Goal: Transaction & Acquisition: Purchase product/service

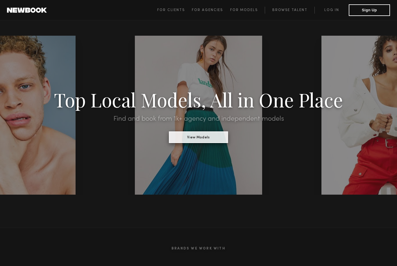
click at [216, 138] on button "View Models" at bounding box center [198, 138] width 59 height 12
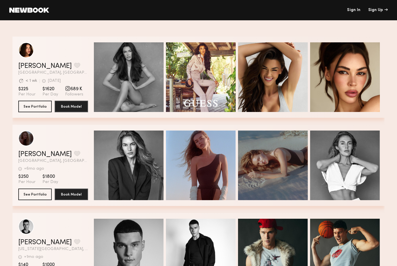
click at [44, 11] on link at bounding box center [29, 10] width 40 height 5
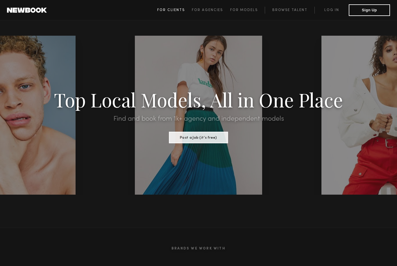
click at [174, 11] on span "For Clients" at bounding box center [171, 9] width 28 height 3
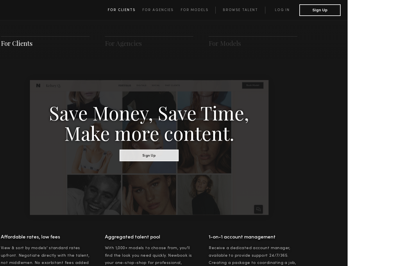
scroll to position [290, 0]
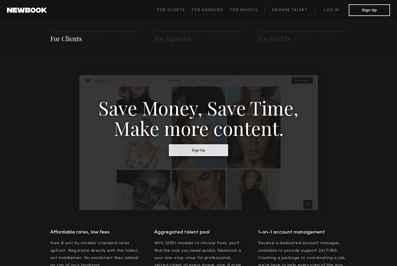
click at [202, 146] on button "Sign Up" at bounding box center [198, 150] width 59 height 12
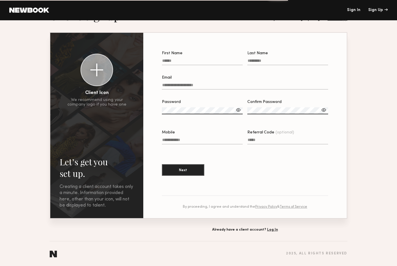
scroll to position [28, 0]
click at [182, 59] on input "First Name" at bounding box center [202, 62] width 81 height 7
type input "****"
click at [264, 59] on input "Last Name" at bounding box center [287, 62] width 81 height 7
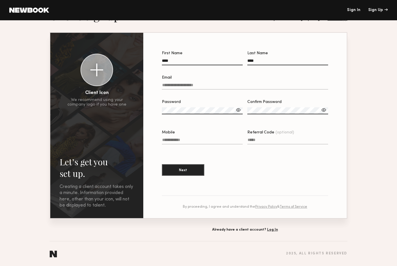
type input "***"
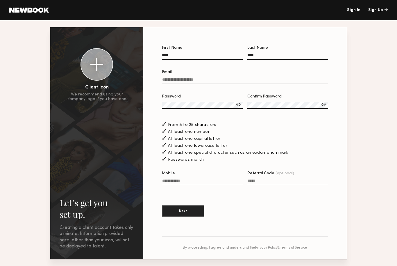
click at [194, 186] on input "Mobile" at bounding box center [202, 182] width 81 height 7
type input "**********"
click at [187, 217] on button "Next" at bounding box center [183, 211] width 42 height 12
click at [211, 84] on input "Email Required" at bounding box center [245, 81] width 166 height 7
type input "*"
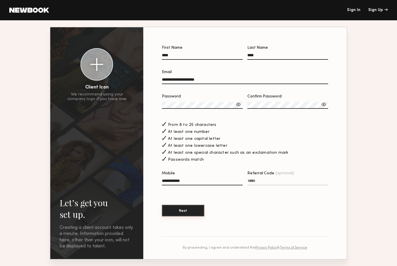
type input "**********"
click at [185, 217] on button "Next" at bounding box center [183, 211] width 42 height 12
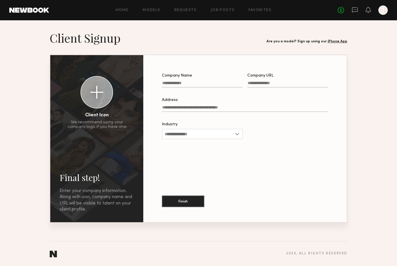
click at [189, 88] on input "Company Name" at bounding box center [202, 84] width 81 height 7
type input "*******"
click at [264, 92] on div at bounding box center [287, 91] width 81 height 5
click at [264, 88] on input "Company URL" at bounding box center [287, 84] width 81 height 7
type input "**********"
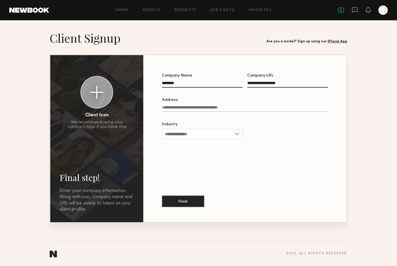
click at [210, 112] on input "Address" at bounding box center [245, 108] width 166 height 7
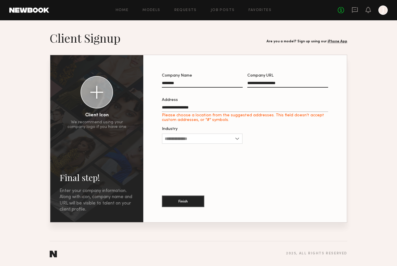
click at [226, 110] on input "**********" at bounding box center [245, 108] width 166 height 7
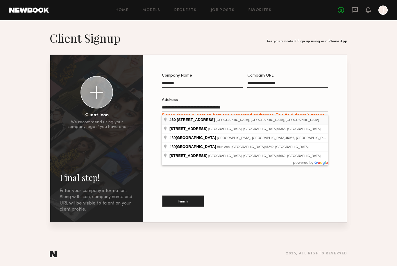
type input "**********"
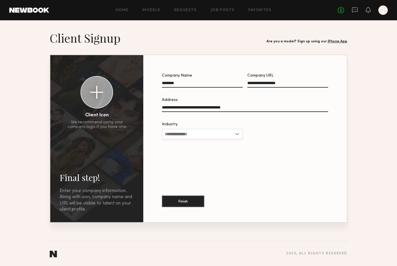
click at [182, 139] on input "Industry" at bounding box center [202, 134] width 81 height 10
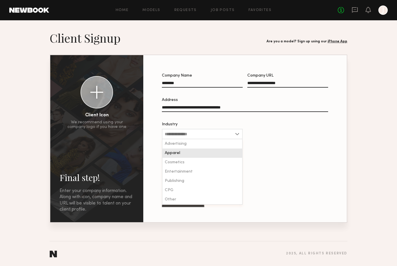
click at [171, 158] on div "Apparel" at bounding box center [202, 153] width 80 height 9
type input "*******"
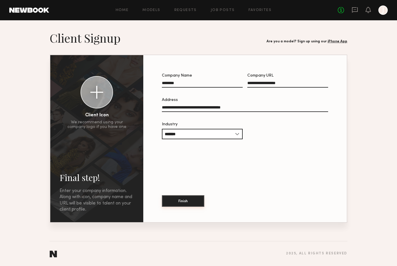
click at [177, 203] on button "Finish" at bounding box center [183, 202] width 42 height 12
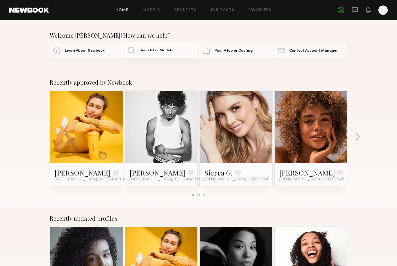
click at [157, 52] on span "Search For Models" at bounding box center [155, 51] width 33 height 4
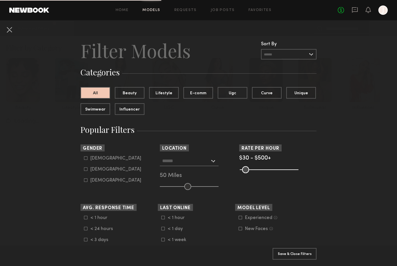
click at [86, 171] on icon at bounding box center [85, 169] width 3 height 3
type input "**"
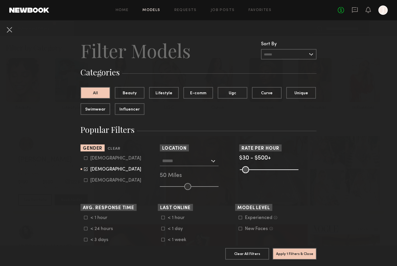
click at [206, 162] on input "text" at bounding box center [186, 161] width 48 height 10
click at [170, 146] on span "Location" at bounding box center [174, 148] width 29 height 7
click at [193, 162] on input "text" at bounding box center [186, 161] width 48 height 10
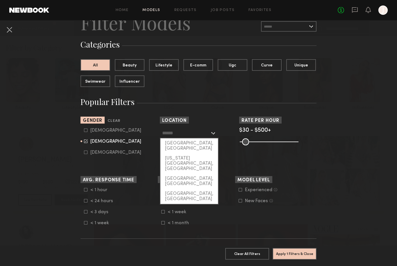
scroll to position [28, 0]
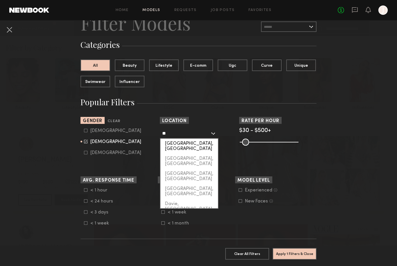
click at [176, 143] on div "[GEOGRAPHIC_DATA], [GEOGRAPHIC_DATA]" at bounding box center [189, 146] width 58 height 15
type input "**********"
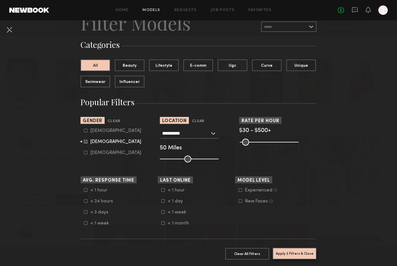
click at [295, 253] on button "Apply 2 Filters & Close" at bounding box center [295, 254] width 44 height 12
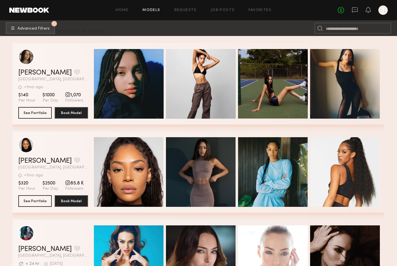
scroll to position [92, 0]
click at [39, 115] on button "See Portfolio" at bounding box center [34, 113] width 33 height 12
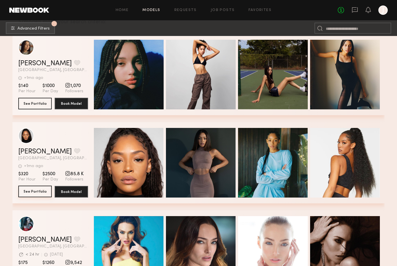
click at [33, 190] on button "See Portfolio" at bounding box center [34, 192] width 33 height 12
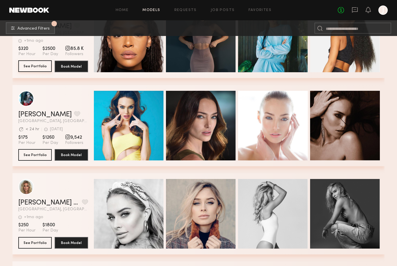
scroll to position [227, 0]
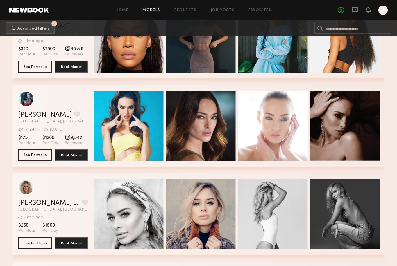
click at [34, 158] on button "See Portfolio" at bounding box center [34, 155] width 33 height 12
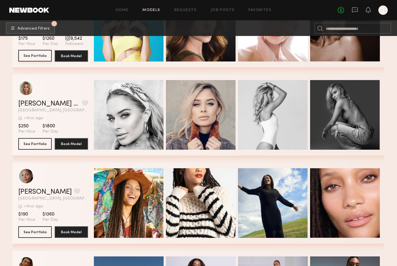
scroll to position [326, 0]
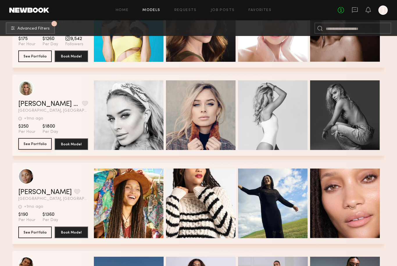
click at [33, 145] on button "See Portfolio" at bounding box center [34, 144] width 33 height 12
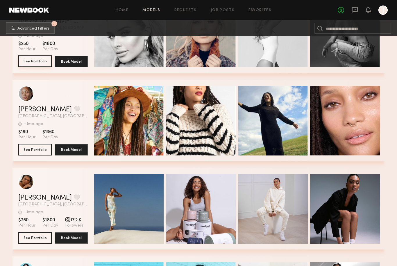
scroll to position [400, 0]
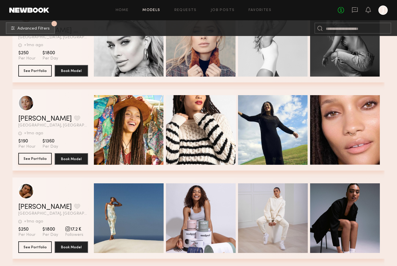
click at [33, 160] on button "See Portfolio" at bounding box center [34, 159] width 33 height 12
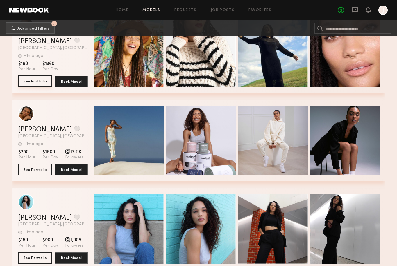
scroll to position [477, 0]
click at [34, 171] on button "See Portfolio" at bounding box center [34, 170] width 33 height 12
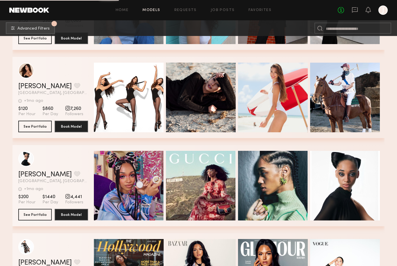
scroll to position [688, 0]
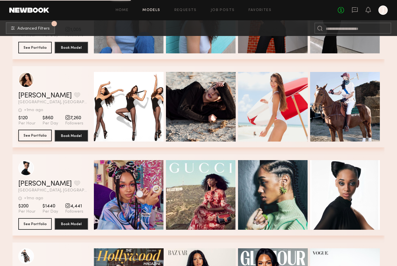
click at [36, 138] on button "See Portfolio" at bounding box center [34, 136] width 33 height 12
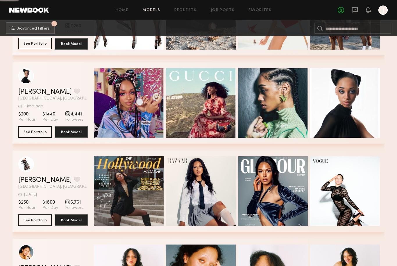
scroll to position [780, 0]
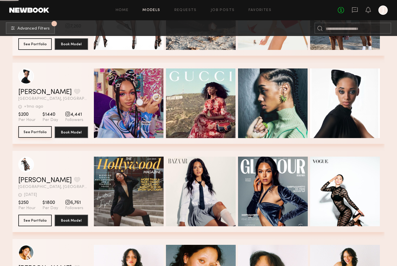
click at [34, 135] on button "See Portfolio" at bounding box center [34, 132] width 33 height 12
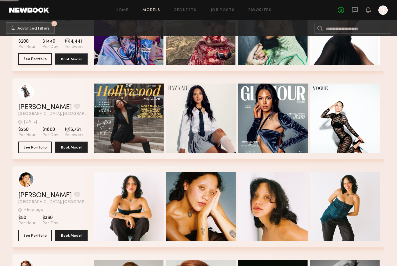
scroll to position [852, 0]
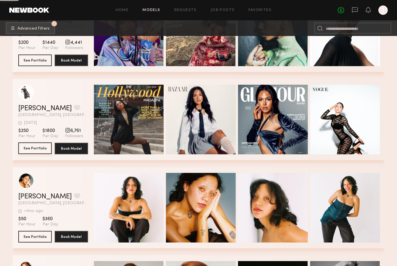
click at [35, 151] on button "See Portfolio" at bounding box center [34, 149] width 33 height 12
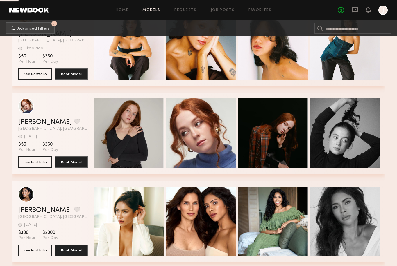
scroll to position [1014, 0]
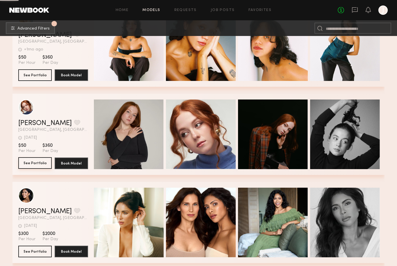
click at [32, 163] on button "See Portfolio" at bounding box center [34, 163] width 33 height 12
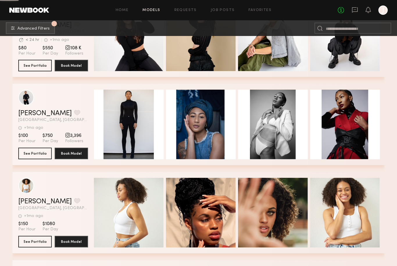
scroll to position [1465, 0]
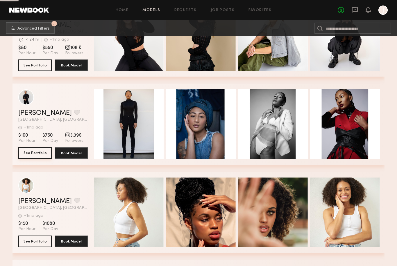
click at [36, 154] on button "See Portfolio" at bounding box center [34, 153] width 33 height 12
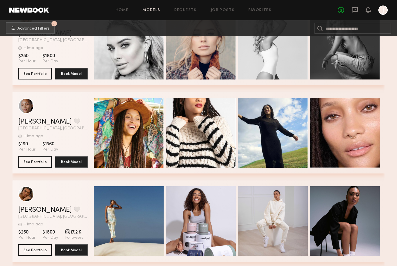
scroll to position [397, 0]
click at [44, 250] on button "See Portfolio" at bounding box center [34, 250] width 33 height 12
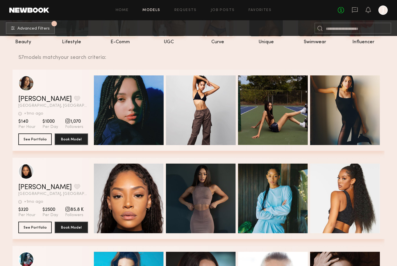
scroll to position [65, 0]
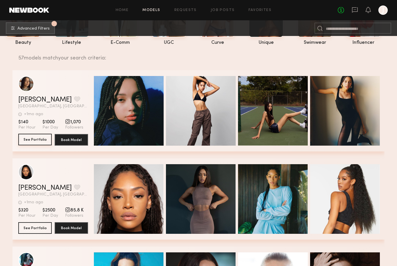
click at [30, 142] on button "See Portfolio" at bounding box center [34, 140] width 33 height 12
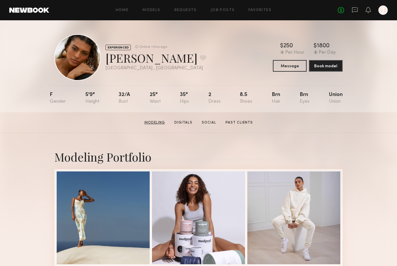
click at [159, 125] on link "Modeling" at bounding box center [154, 122] width 25 height 5
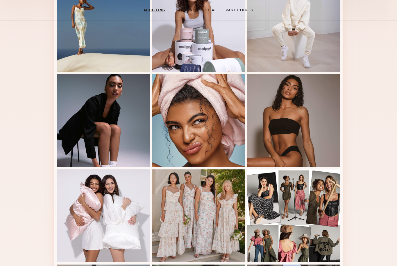
scroll to position [193, 0]
click at [100, 126] on div at bounding box center [103, 120] width 93 height 93
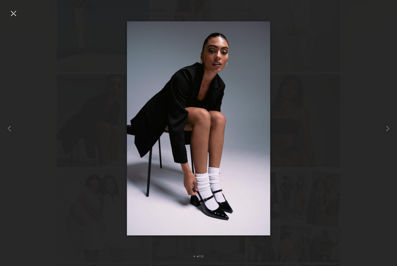
click at [19, 17] on div at bounding box center [198, 128] width 397 height 239
click at [18, 14] on div at bounding box center [198, 128] width 397 height 239
click at [19, 15] on div at bounding box center [198, 128] width 397 height 239
click at [14, 17] on div at bounding box center [13, 13] width 9 height 9
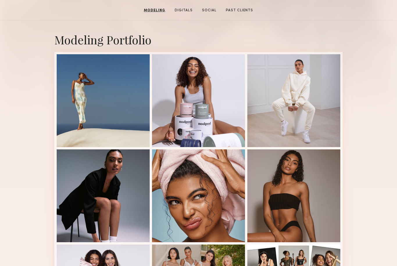
scroll to position [0, 0]
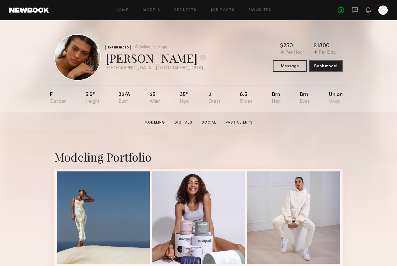
click at [157, 122] on link "Modeling" at bounding box center [154, 122] width 25 height 5
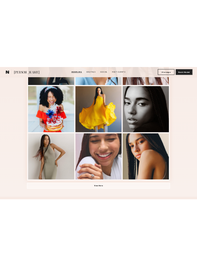
scroll to position [215, 0]
